Goal: Task Accomplishment & Management: Manage account settings

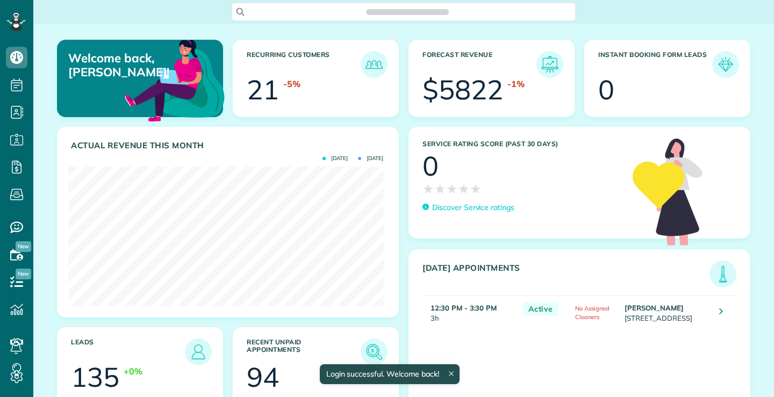
scroll to position [140, 315]
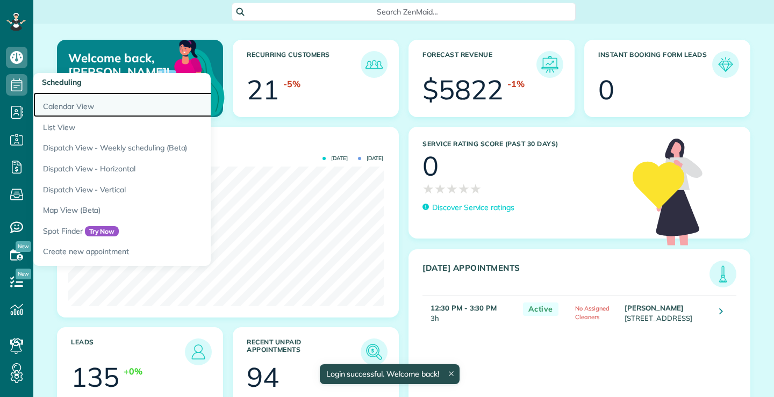
click at [71, 109] on link "Calendar View" at bounding box center [167, 104] width 269 height 25
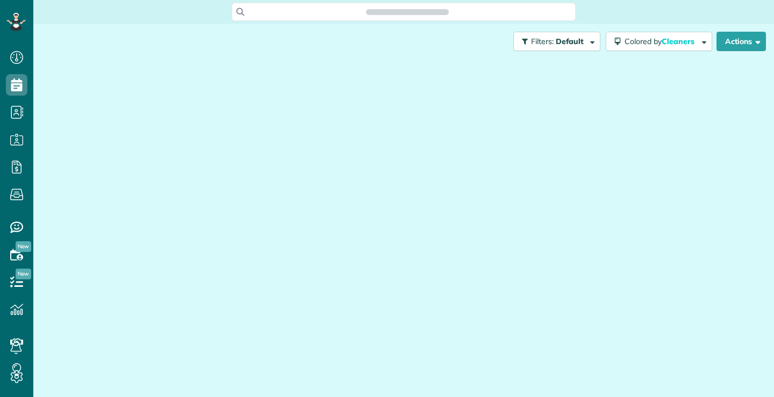
scroll to position [5, 5]
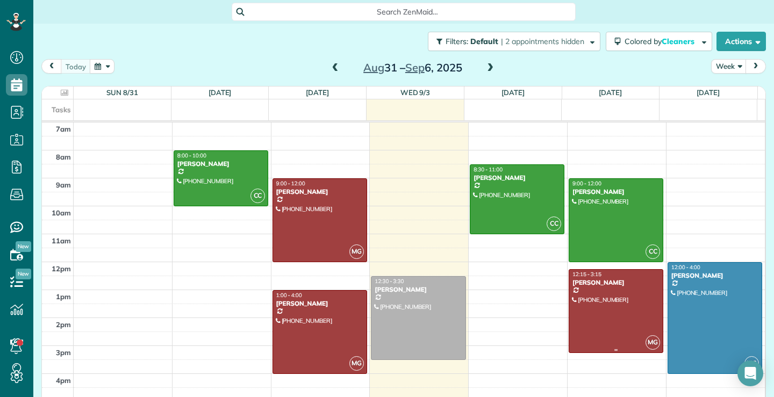
click at [633, 307] on div at bounding box center [616, 311] width 94 height 83
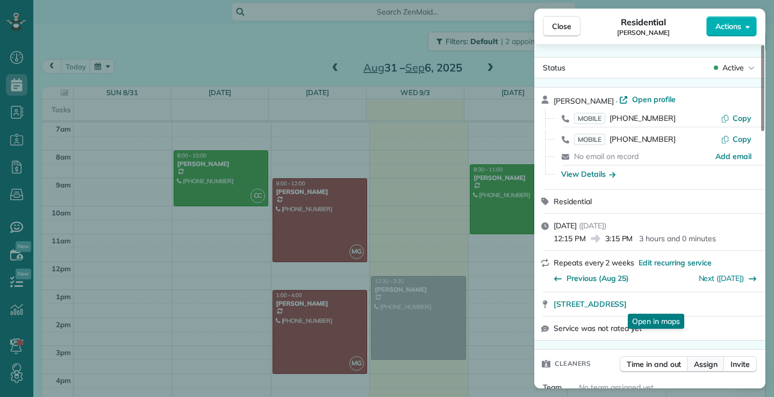
click at [710, 364] on span "Assign" at bounding box center [706, 364] width 24 height 11
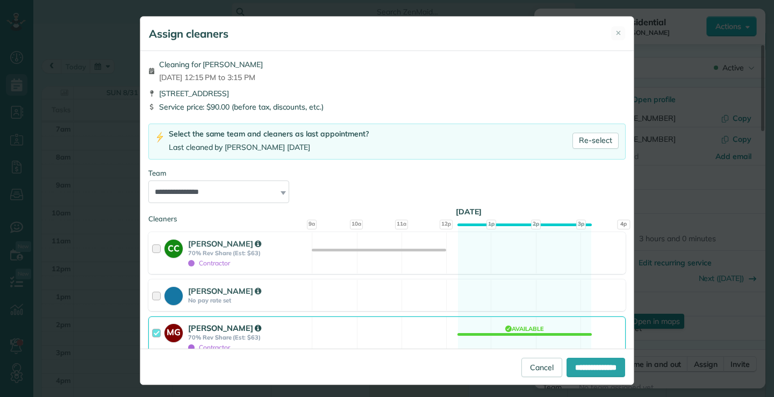
click at [152, 332] on div at bounding box center [158, 338] width 12 height 30
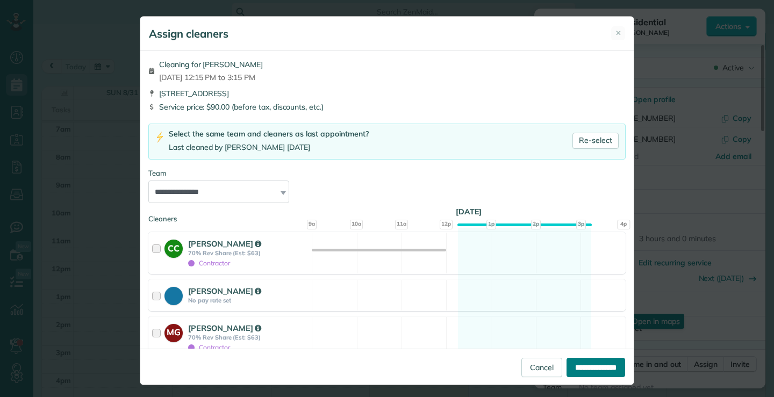
click at [583, 367] on input "**********" at bounding box center [596, 367] width 59 height 19
type input "**********"
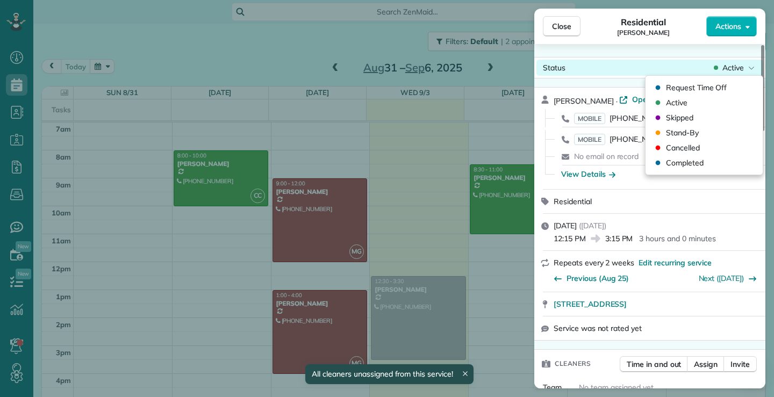
click at [747, 66] on div "Active" at bounding box center [734, 67] width 45 height 11
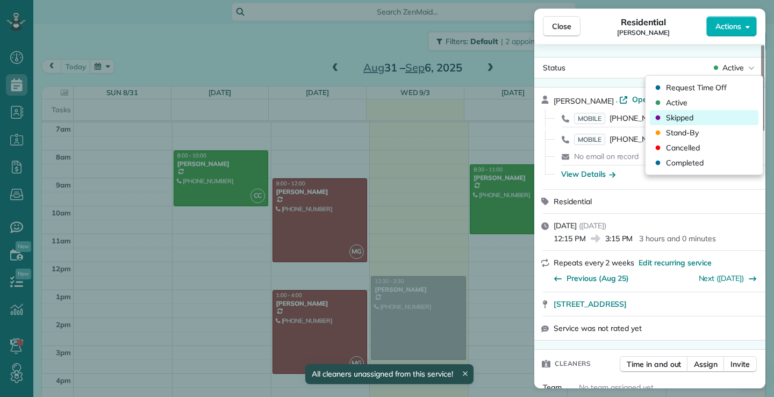
click at [681, 119] on span "Skipped" at bounding box center [679, 117] width 27 height 11
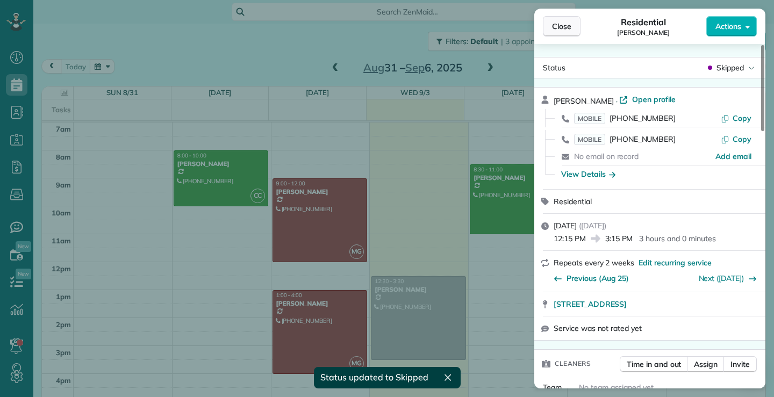
click at [558, 26] on span "Close" at bounding box center [561, 26] width 19 height 11
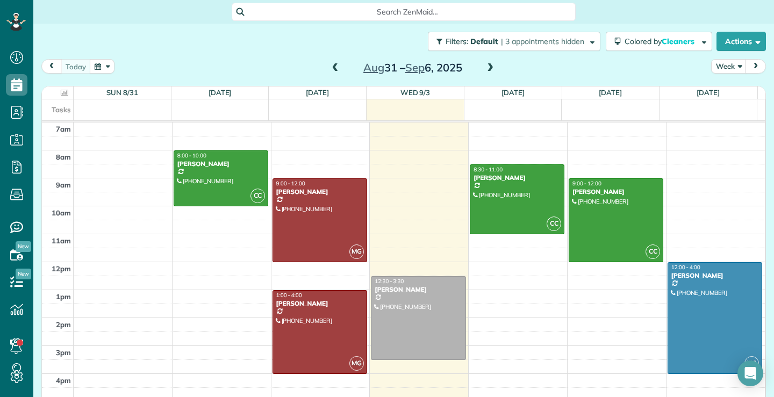
click at [489, 67] on span at bounding box center [490, 68] width 12 height 10
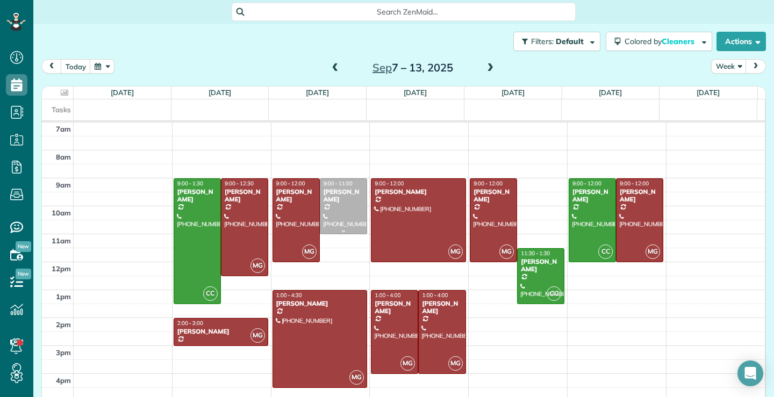
click at [324, 208] on div at bounding box center [343, 206] width 46 height 55
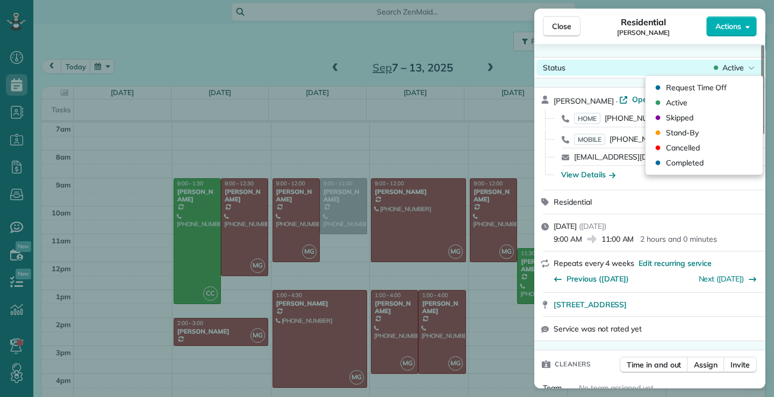
click at [756, 67] on div "Active" at bounding box center [734, 67] width 45 height 11
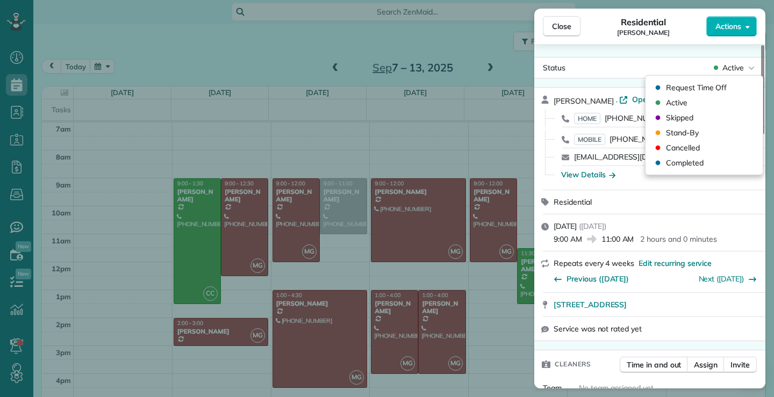
click at [649, 59] on div "Status Active" at bounding box center [649, 68] width 231 height 22
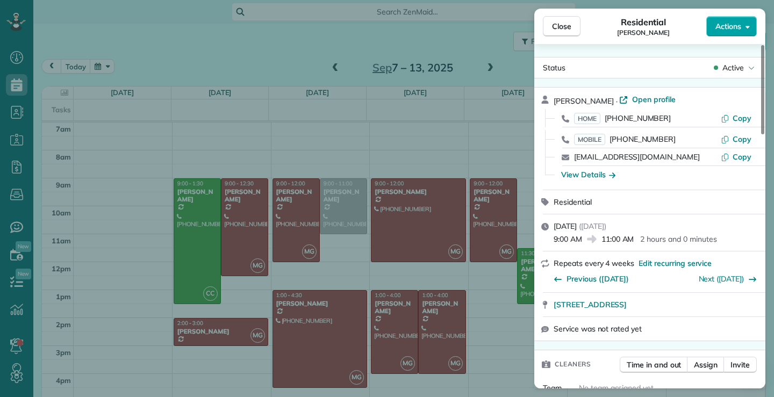
click at [748, 24] on icon "button" at bounding box center [748, 27] width 4 height 8
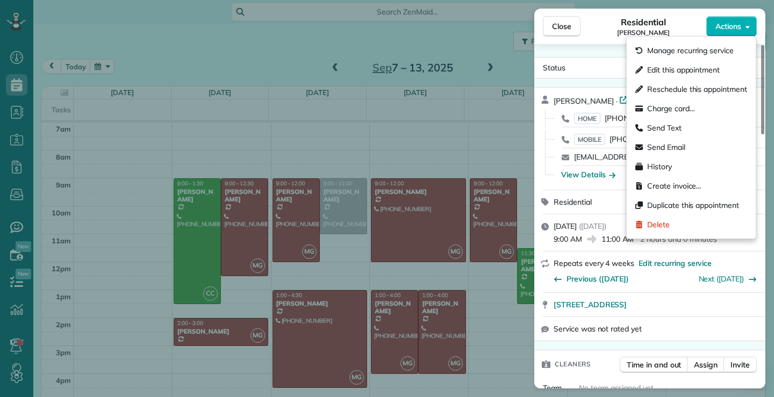
click at [681, 73] on span "Edit this appointment" at bounding box center [683, 70] width 73 height 11
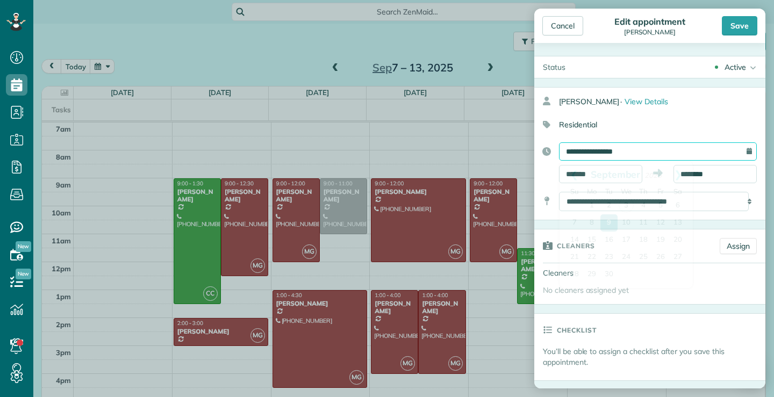
click at [657, 153] on input "**********" at bounding box center [658, 151] width 198 height 18
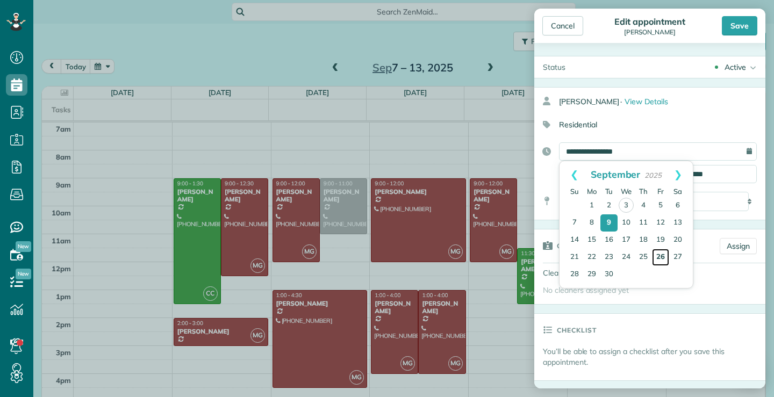
click at [662, 257] on link "26" at bounding box center [660, 257] width 17 height 17
type input "**********"
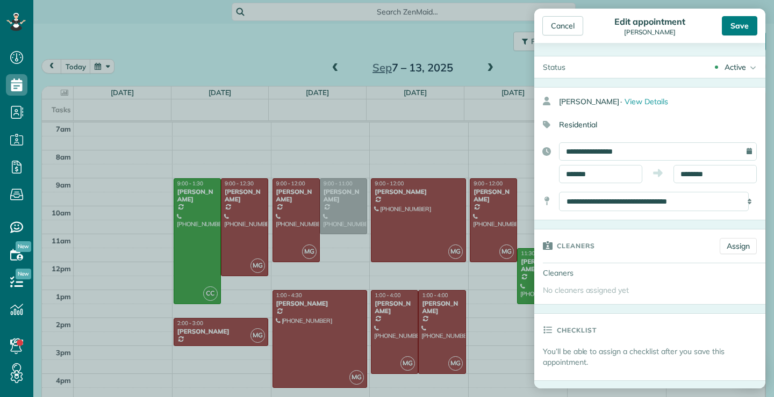
click at [737, 26] on div "Save" at bounding box center [739, 25] width 35 height 19
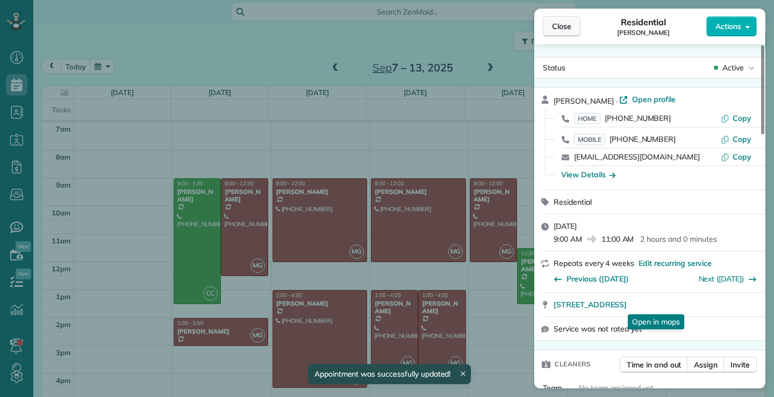
click at [565, 26] on span "Close" at bounding box center [561, 26] width 19 height 11
